Goal: Information Seeking & Learning: Learn about a topic

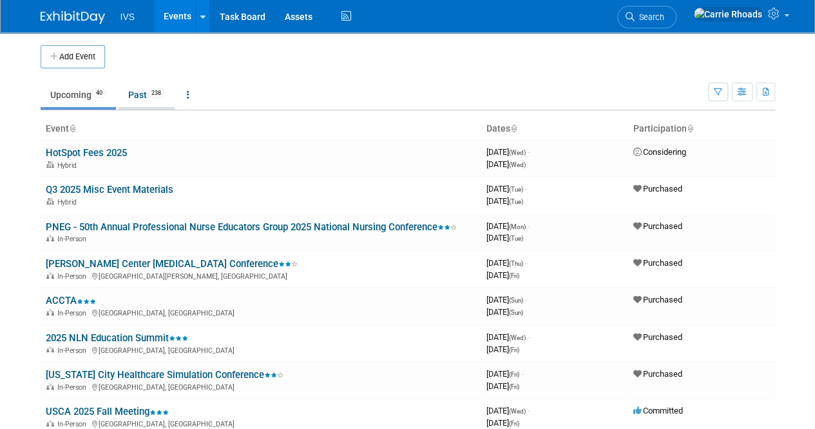
click at [142, 97] on link "Past 238" at bounding box center [147, 94] width 56 height 24
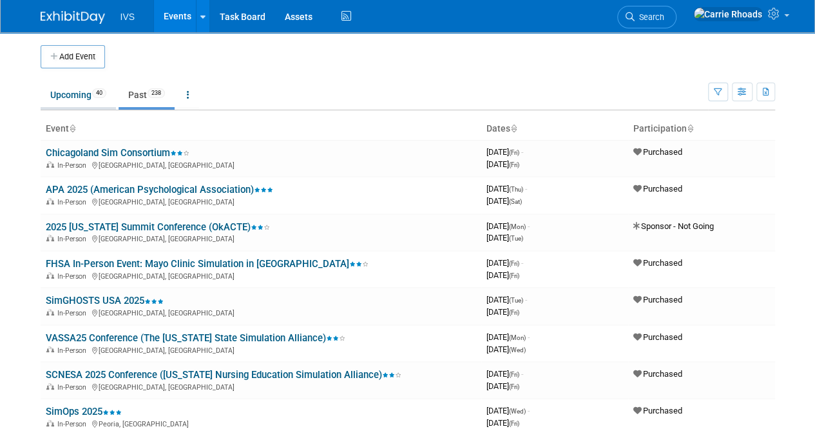
click at [57, 99] on link "Upcoming 40" at bounding box center [78, 94] width 75 height 24
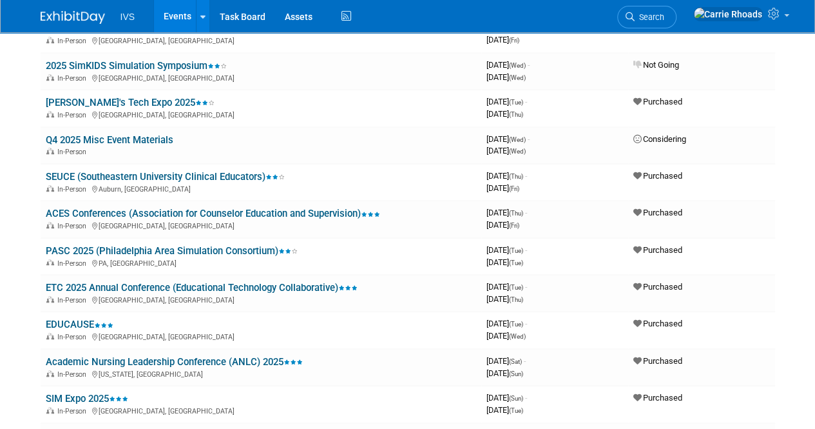
scroll to position [387, 0]
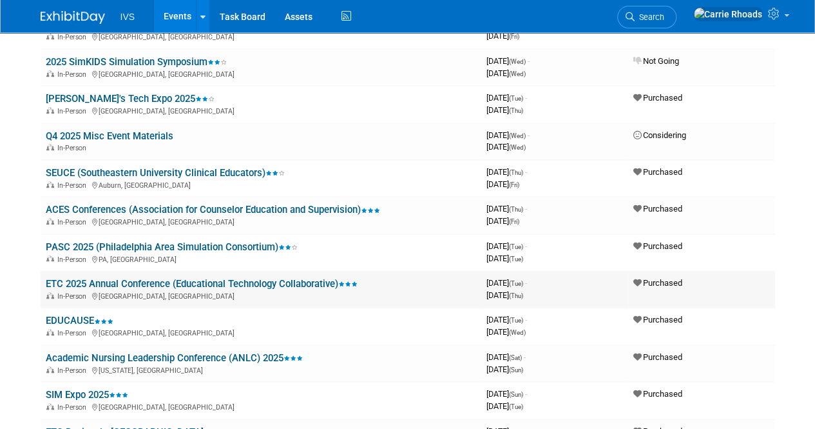
click at [91, 282] on link "ETC 2025 Annual Conference (Educational Technology Collaborative)" at bounding box center [202, 284] width 312 height 12
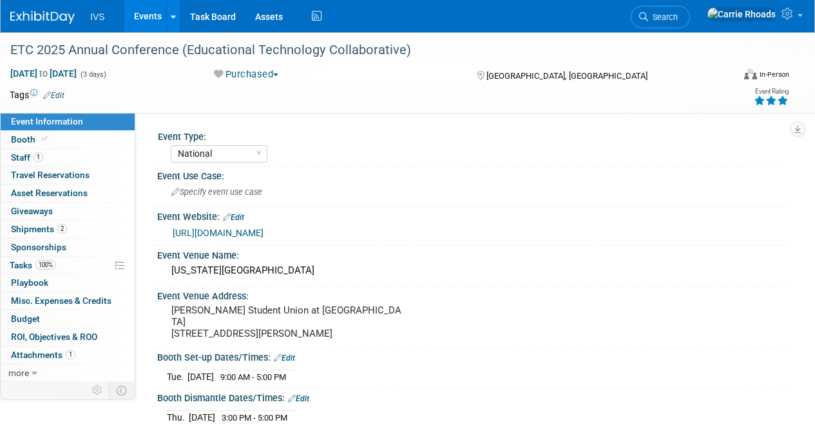
select select "National"
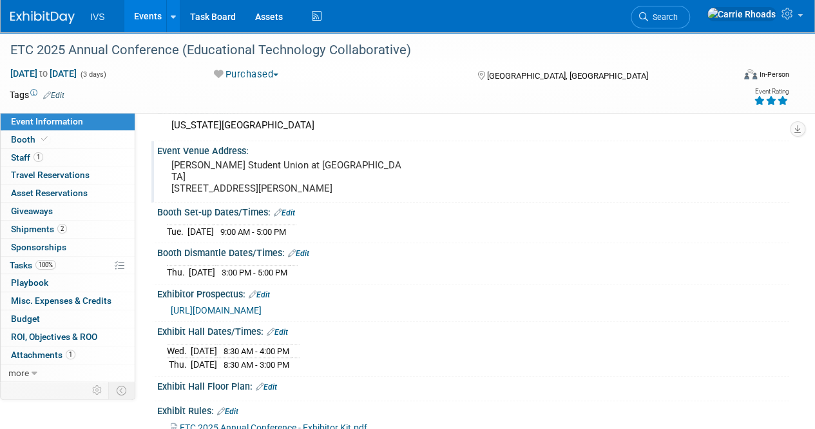
scroll to position [193, 0]
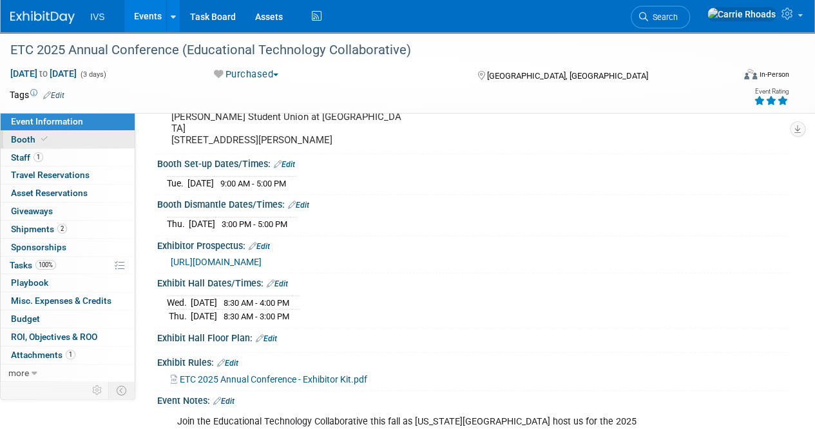
click at [28, 135] on span "Booth" at bounding box center [30, 139] width 39 height 10
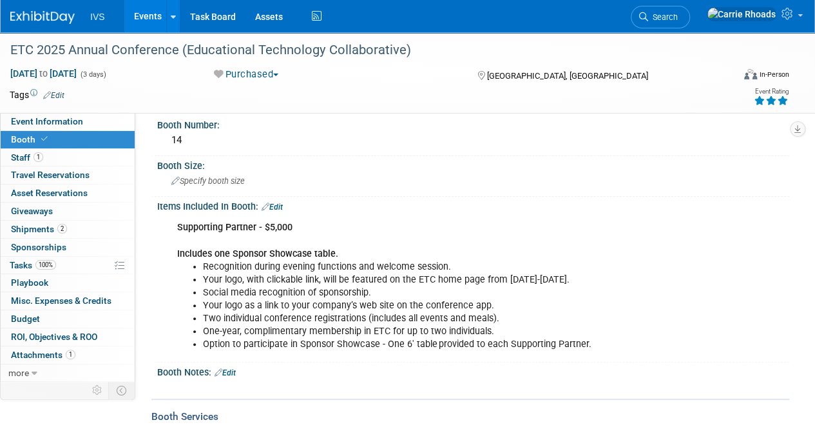
scroll to position [0, 0]
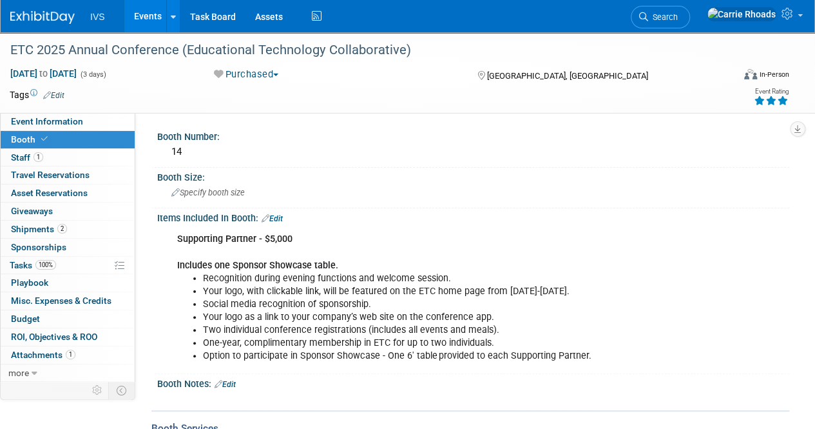
click at [82, 416] on div "Event Information Event Info Booth Booth 1 Staff 1 Staff 0 Travel Reservations …" at bounding box center [407, 302] width 815 height 540
click at [32, 124] on span "Event Information" at bounding box center [47, 121] width 72 height 10
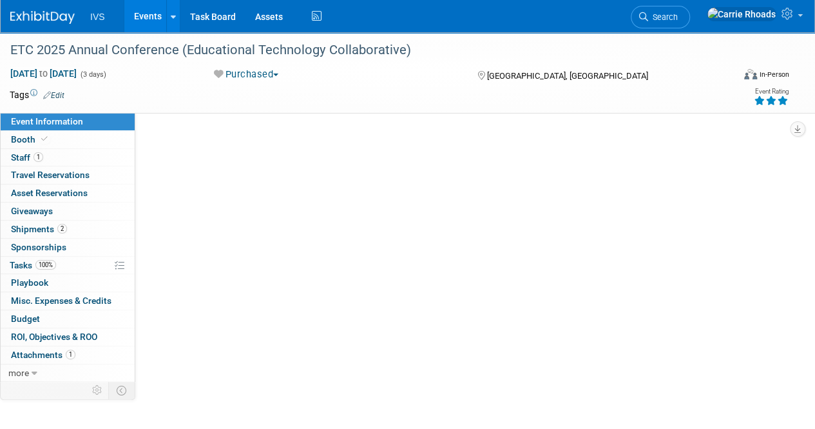
select select "National"
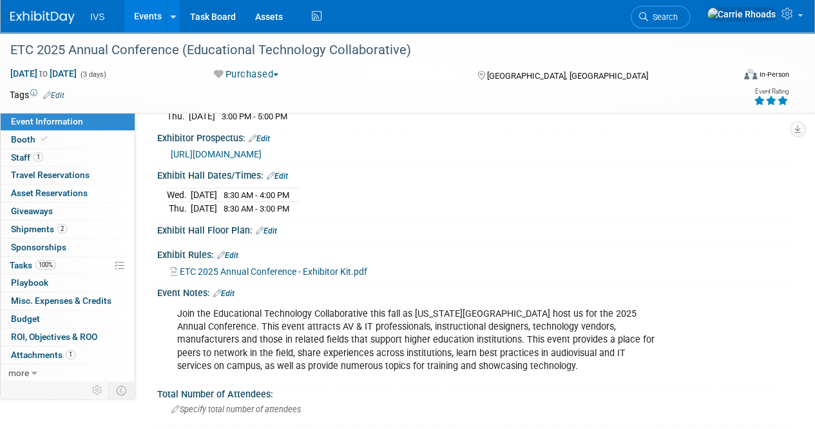
scroll to position [322, 0]
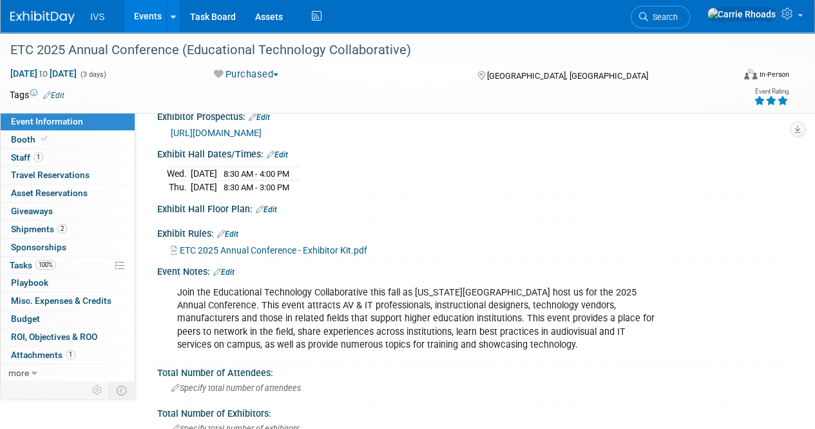
click at [32, 19] on img at bounding box center [42, 17] width 64 height 13
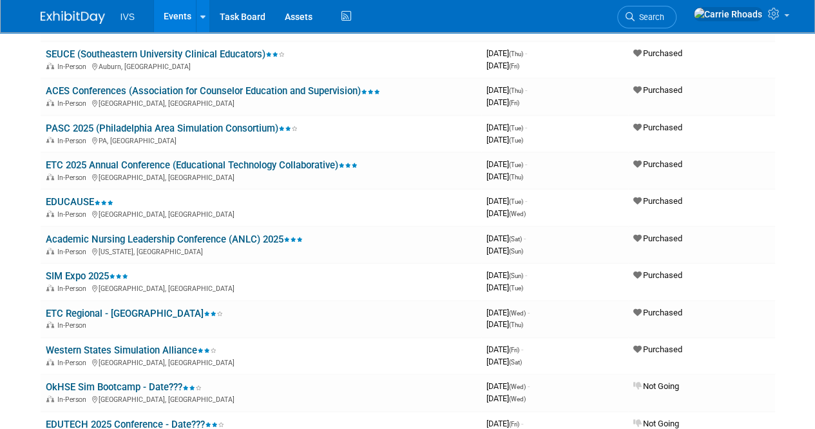
scroll to position [580, 0]
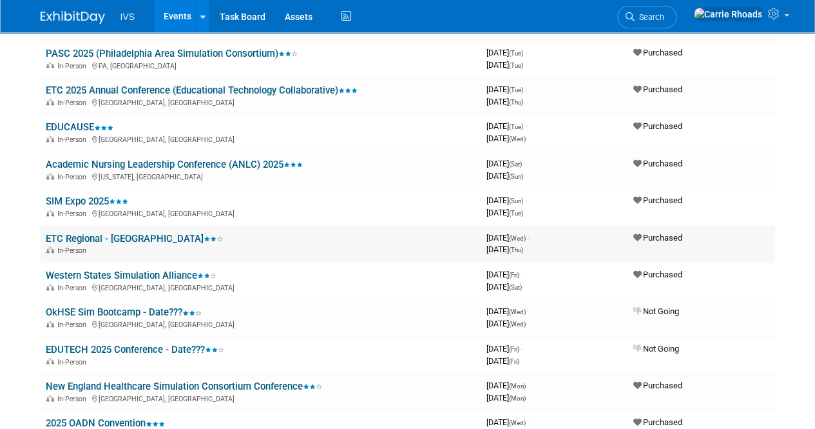
click at [104, 236] on link "ETC Regional - [GEOGRAPHIC_DATA]" at bounding box center [134, 239] width 177 height 12
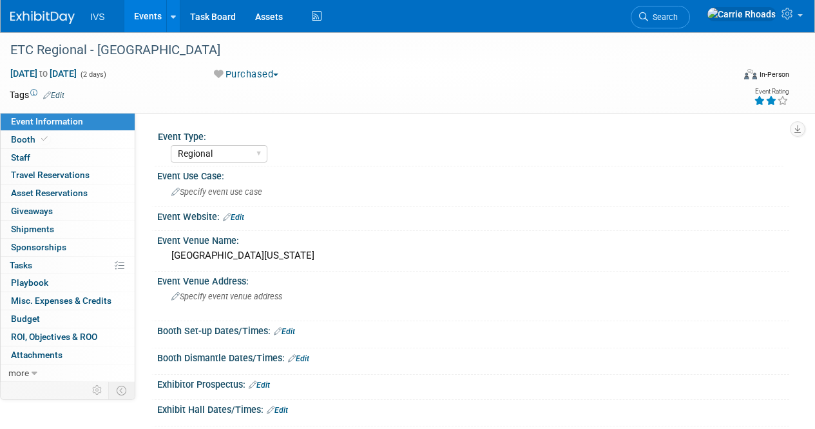
select select "Regional"
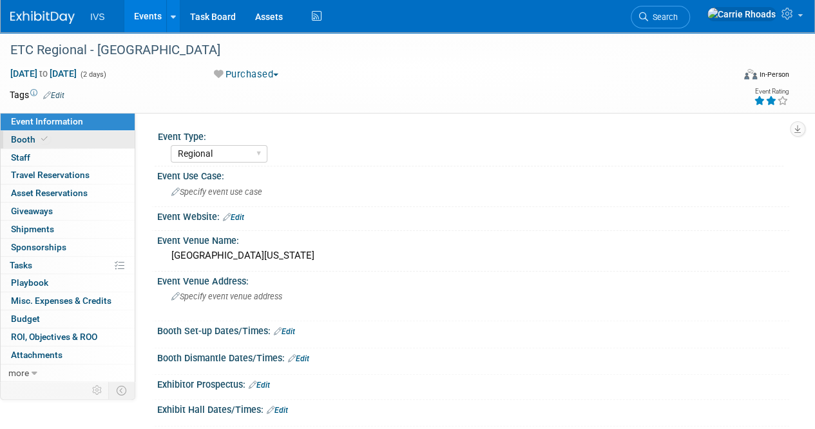
click at [35, 136] on span "Booth" at bounding box center [30, 139] width 39 height 10
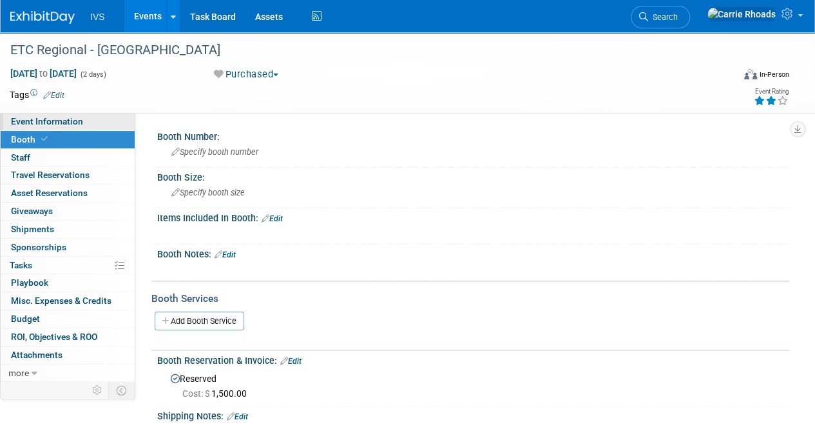
click at [67, 120] on span "Event Information" at bounding box center [47, 121] width 72 height 10
select select "Regional"
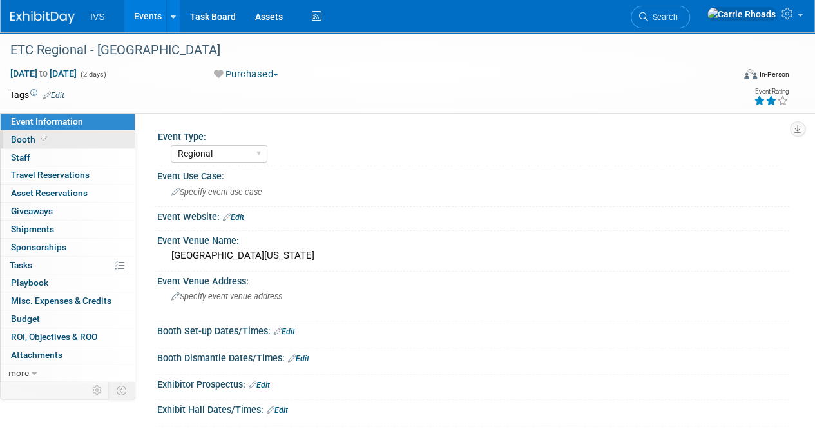
click at [26, 144] on link "Booth" at bounding box center [68, 139] width 134 height 17
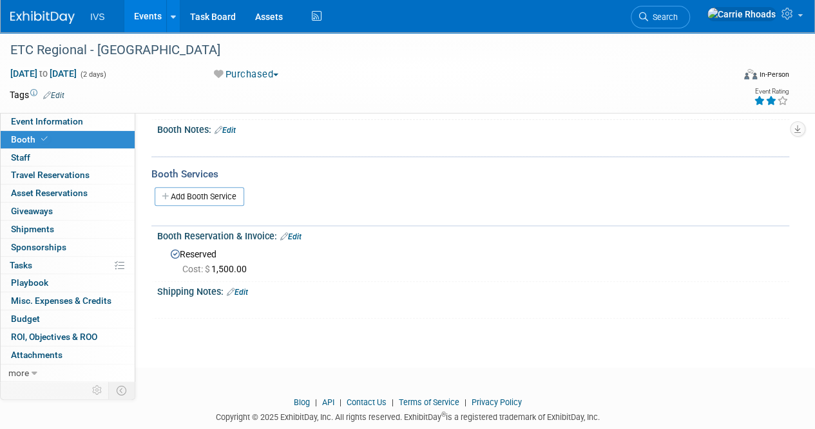
scroll to position [129, 0]
